Goal: Navigation & Orientation: Understand site structure

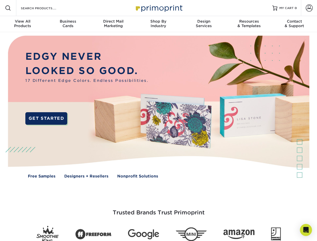
click at [158, 120] on img at bounding box center [159, 110] width 314 height 157
click at [8, 8] on span at bounding box center [8, 8] width 6 height 6
click at [309, 8] on span at bounding box center [309, 8] width 7 height 7
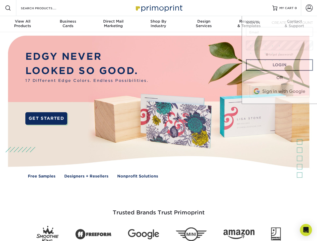
click at [23, 24] on div "View All Products" at bounding box center [22, 23] width 45 height 9
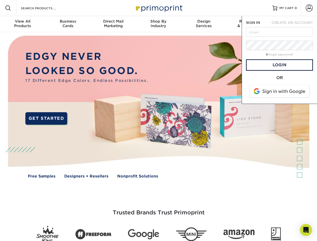
click at [68, 24] on div "Business Cards" at bounding box center [67, 23] width 45 height 9
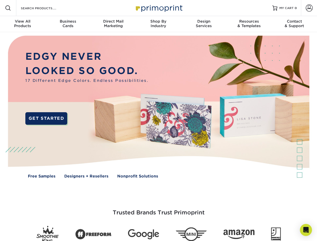
click at [113, 24] on div "Direct Mail Marketing" at bounding box center [113, 23] width 45 height 9
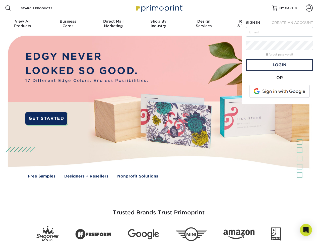
click at [158, 24] on div "Shop By Industry" at bounding box center [158, 23] width 45 height 9
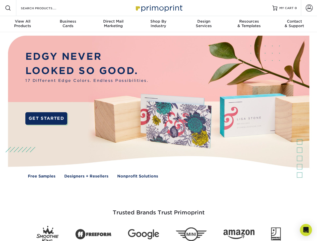
click at [204, 24] on div "Design Services" at bounding box center [203, 23] width 45 height 9
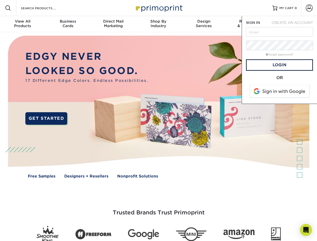
click at [249, 24] on span "SIGN IN" at bounding box center [253, 23] width 14 height 4
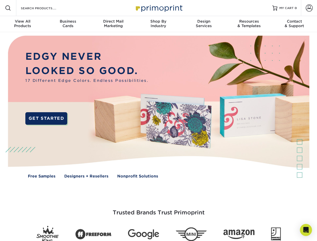
click at [294, 24] on div "Contact & Support" at bounding box center [294, 23] width 45 height 9
